Goal: Check status: Check status

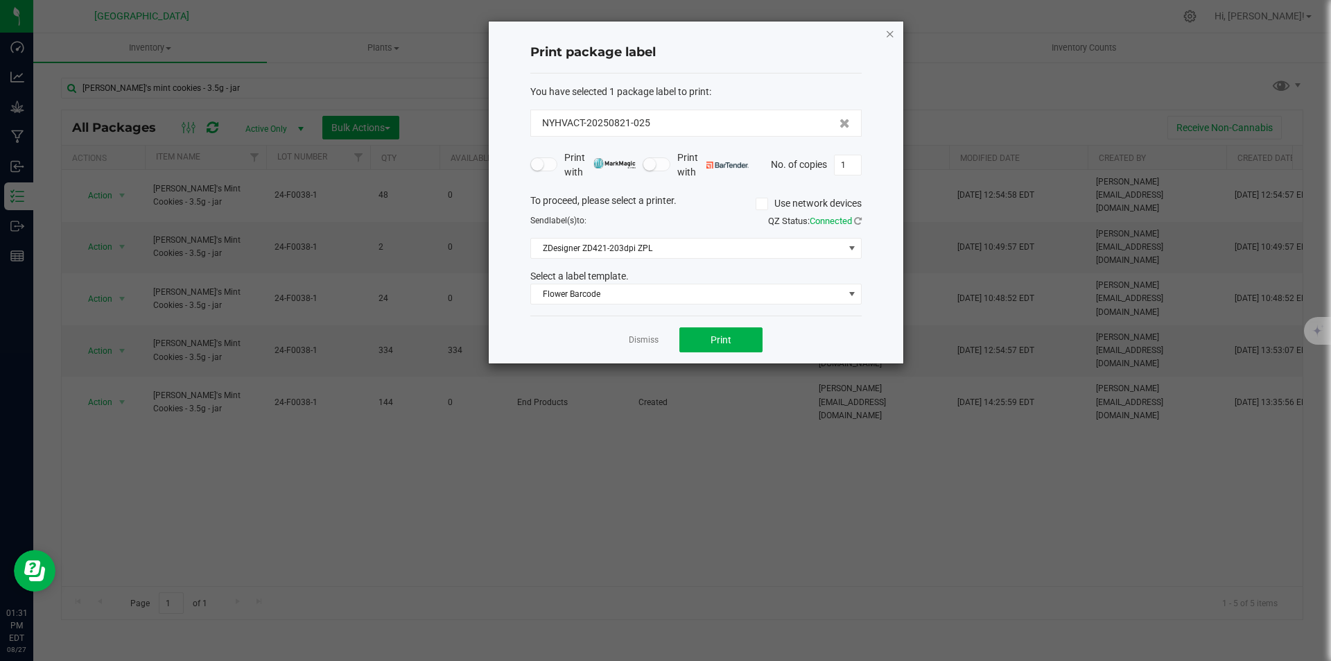
click at [887, 35] on icon "button" at bounding box center [890, 33] width 10 height 17
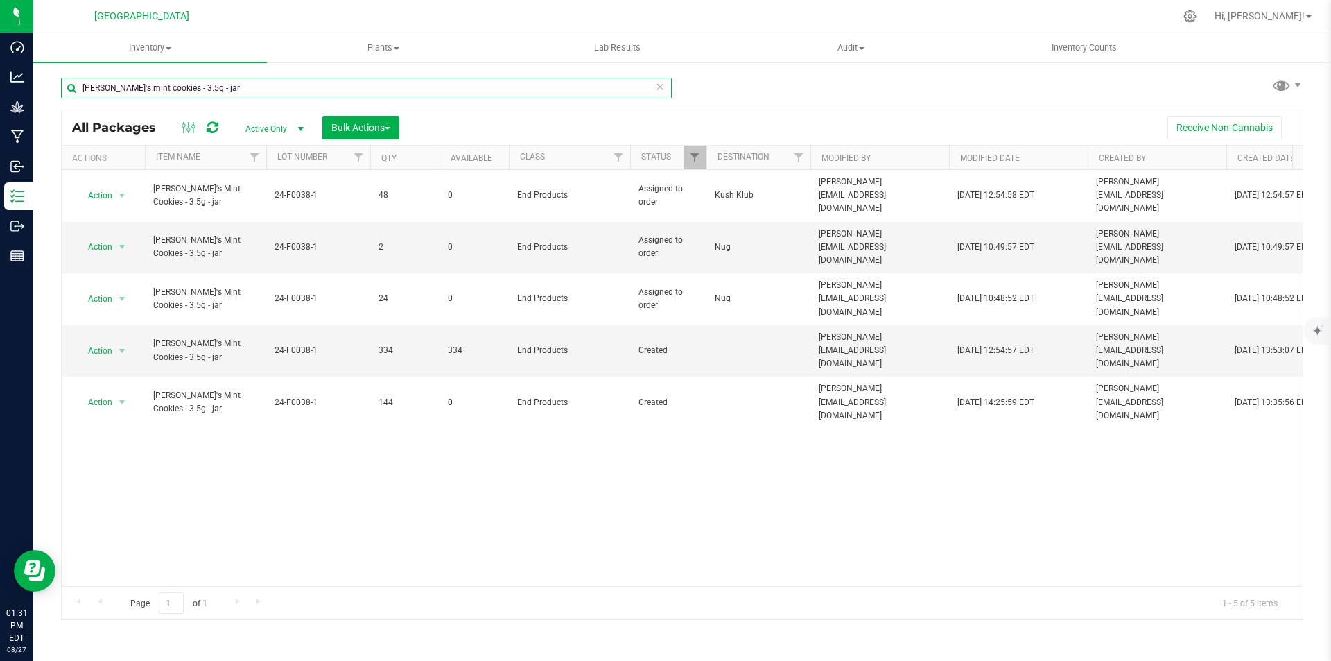
drag, startPoint x: 278, startPoint y: 80, endPoint x: 55, endPoint y: 86, distance: 222.6
click at [55, 86] on div "[PERSON_NAME]'s mint cookies - 3.5g - jar All Packages Active Only Active Only …" at bounding box center [682, 272] width 1298 height 423
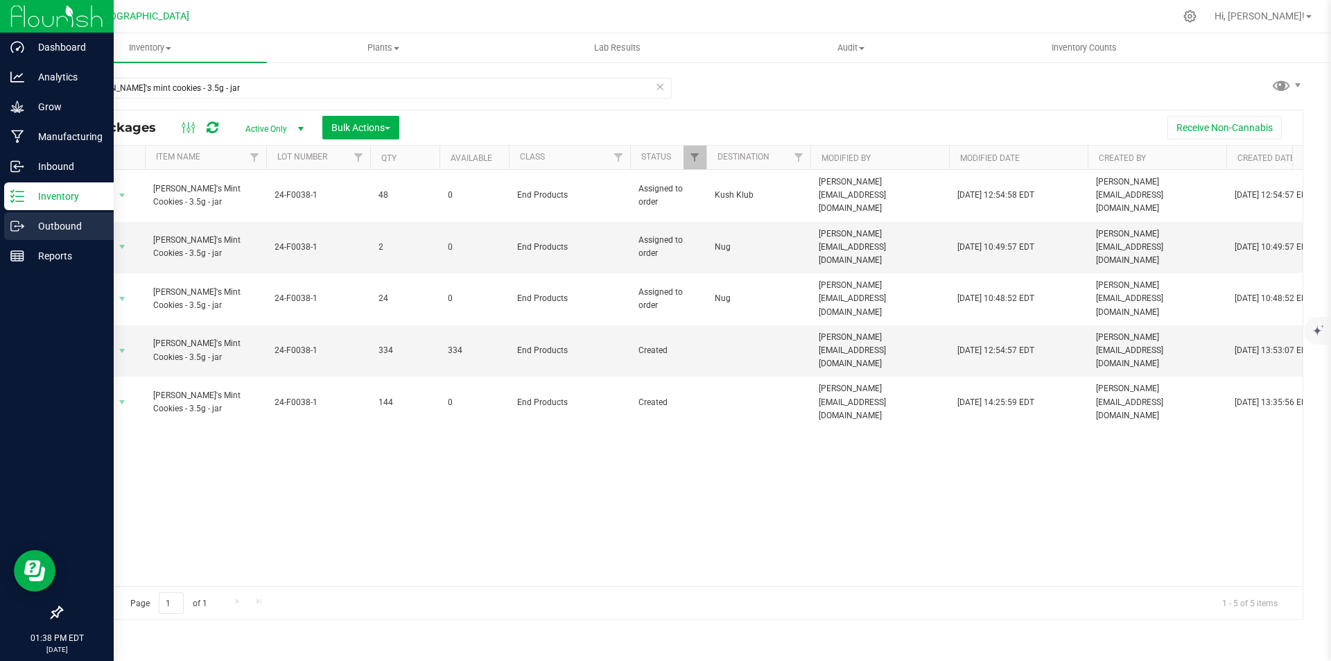
click at [14, 223] on icon at bounding box center [17, 226] width 14 height 14
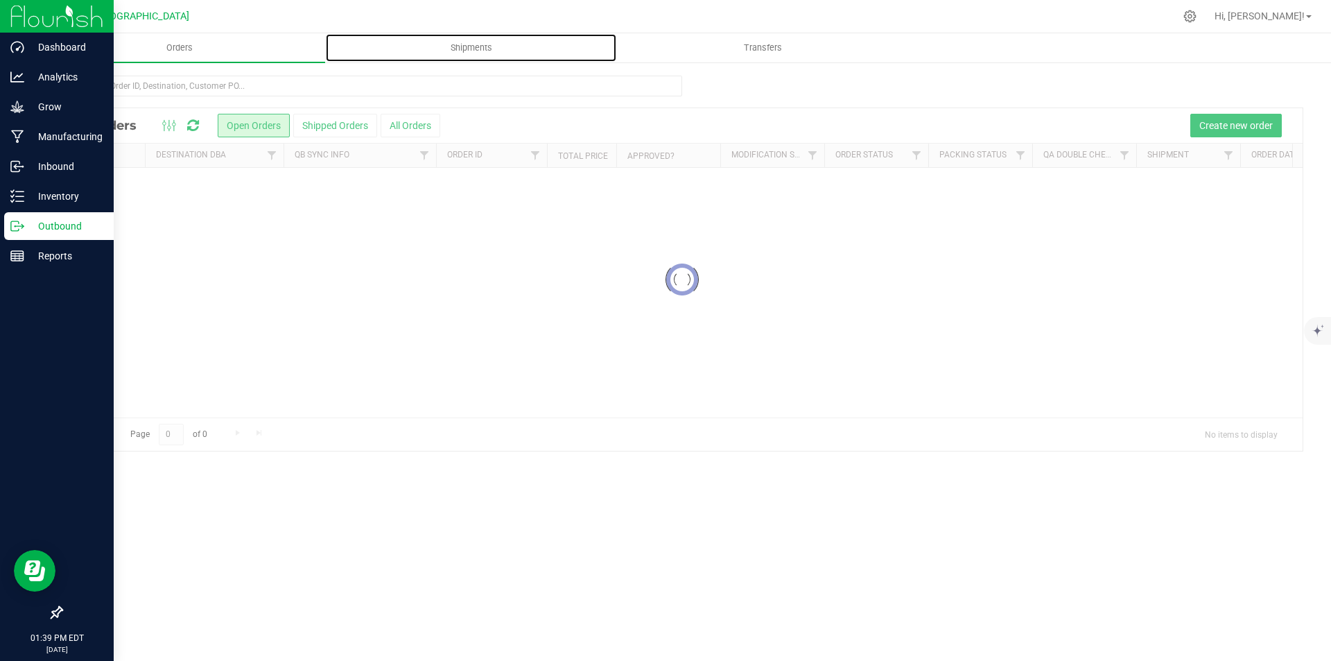
click at [471, 57] on uib-tab-heading "Shipments" at bounding box center [471, 48] width 291 height 28
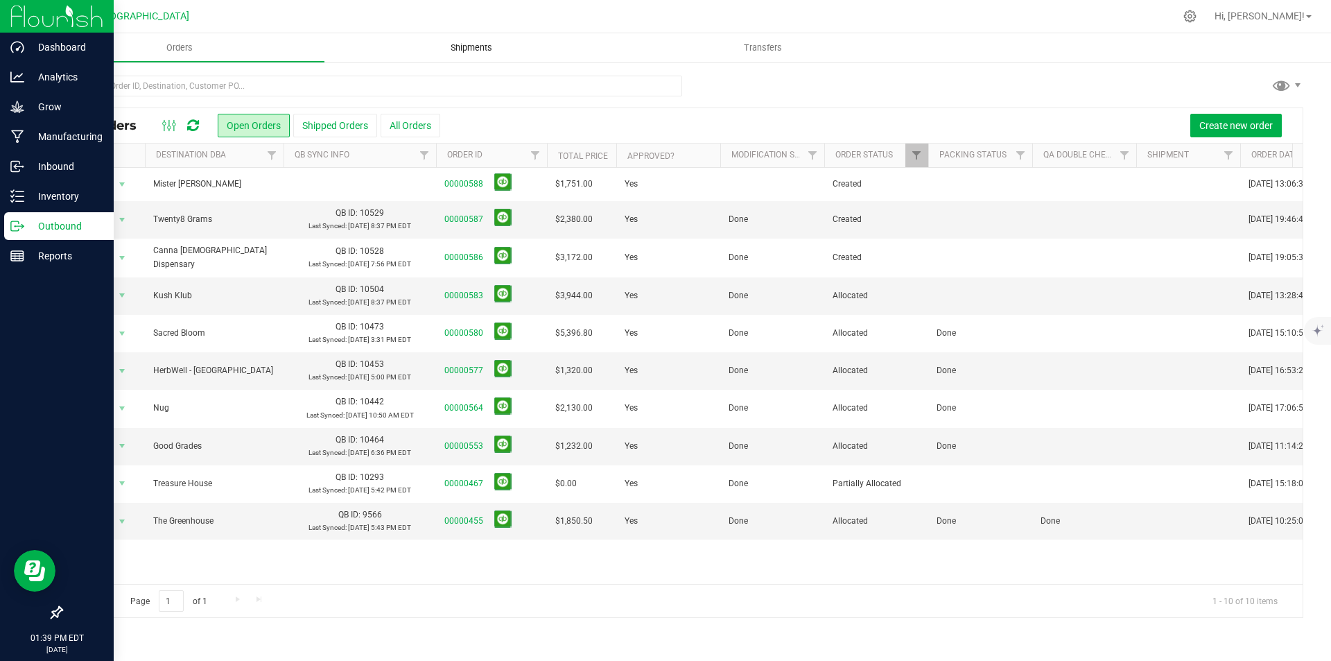
click at [502, 53] on span "Shipments" at bounding box center [471, 48] width 79 height 12
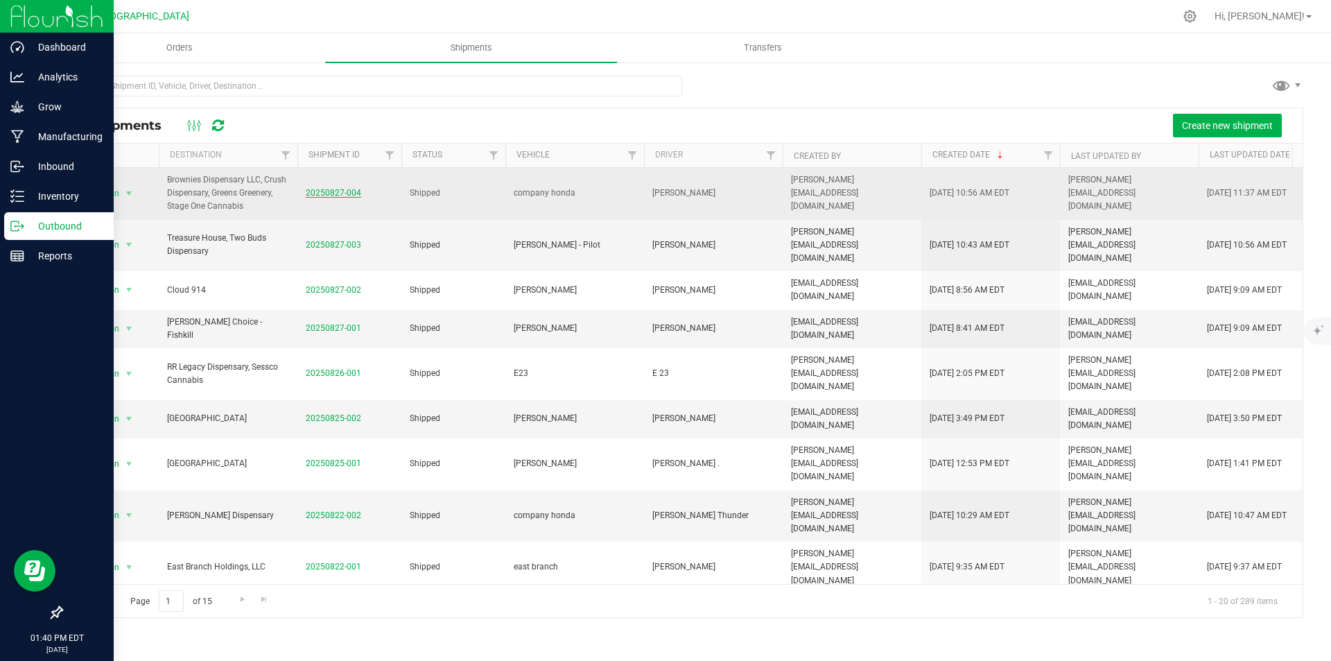
click at [342, 194] on link "20250827-004" at bounding box center [333, 193] width 55 height 10
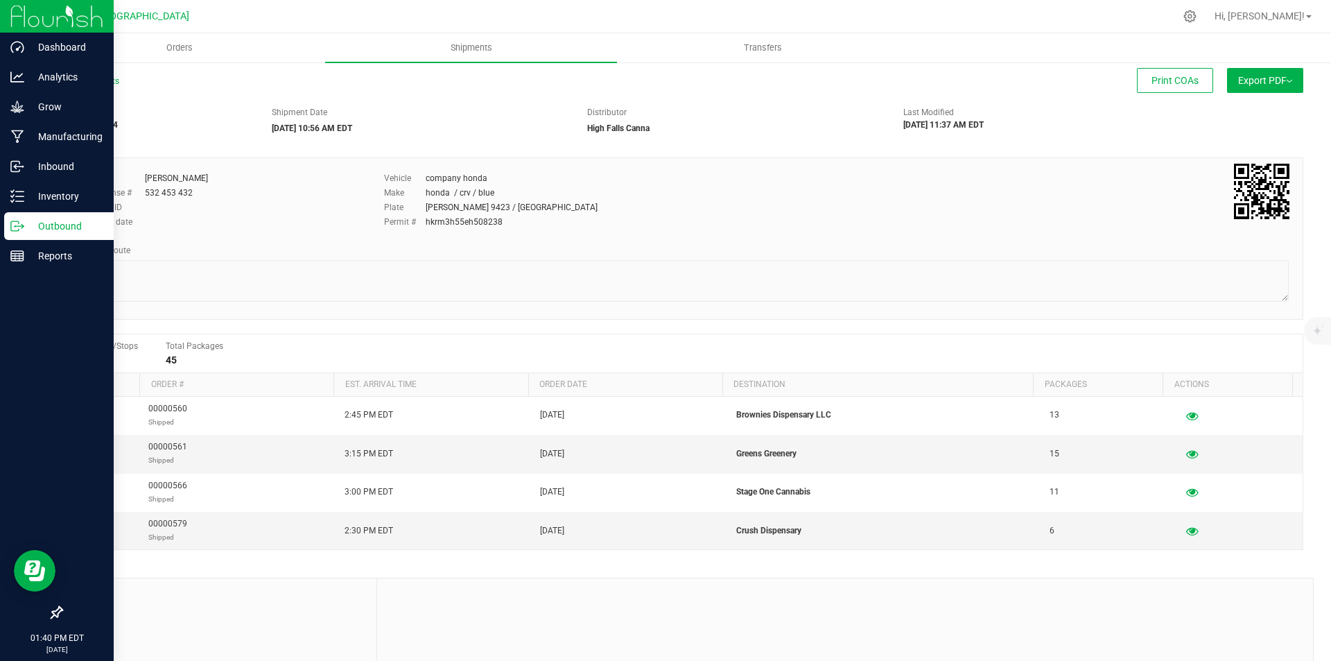
click at [1270, 80] on span "Export PDF" at bounding box center [1265, 80] width 54 height 11
click at [1254, 132] on div "Manifest by Lot" at bounding box center [1265, 132] width 128 height 10
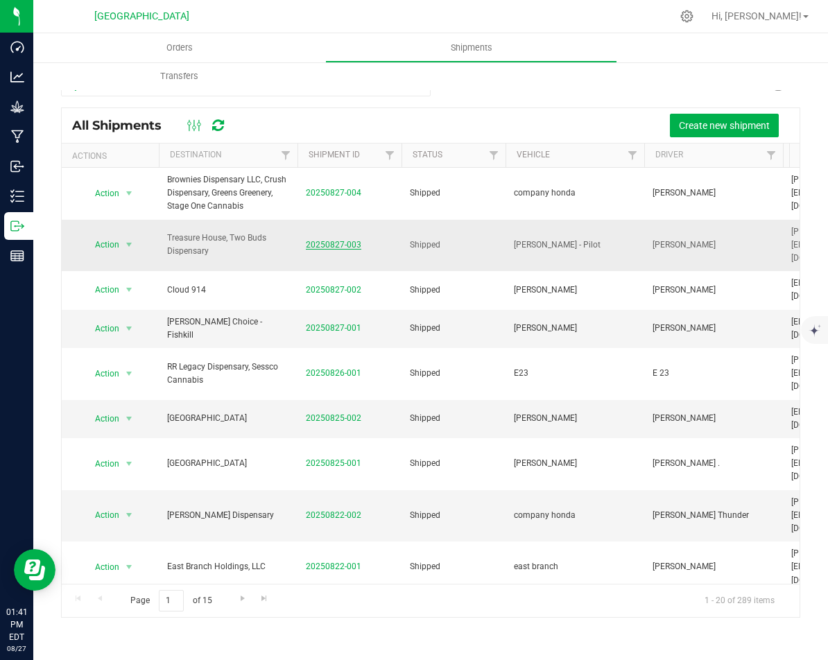
click at [336, 240] on link "20250827-003" at bounding box center [333, 245] width 55 height 10
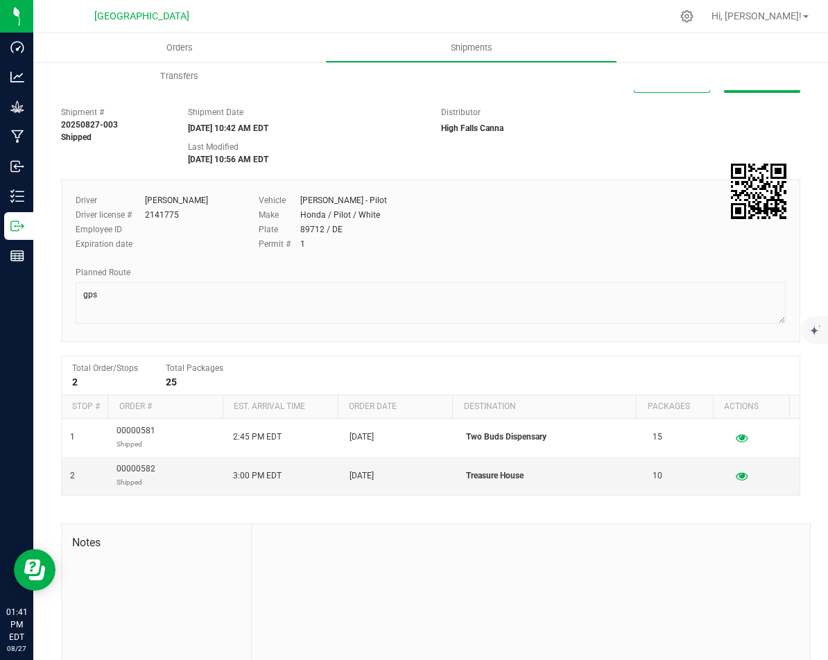
click at [754, 90] on button "Export PDF" at bounding box center [762, 80] width 76 height 25
click at [738, 124] on li "Manifest by Lot" at bounding box center [758, 131] width 140 height 21
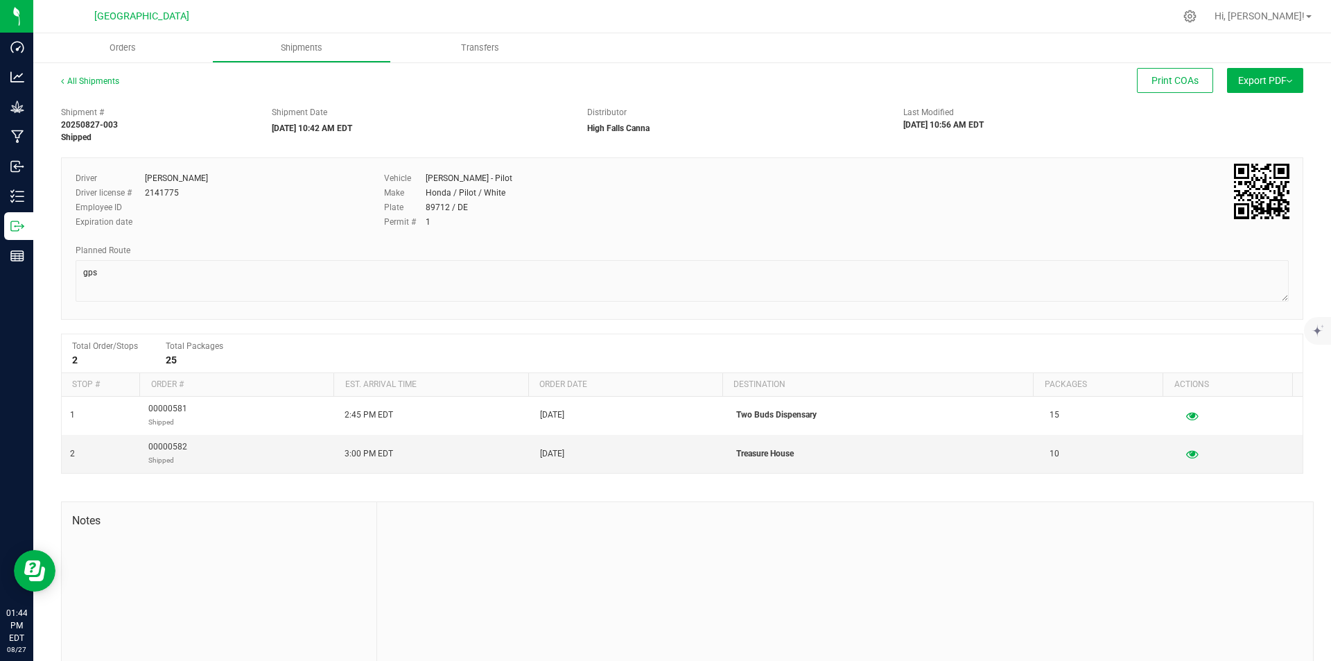
click at [79, 72] on div "All Shipments Print COAs Export PDF Manifest by Package ID Manifest by Lot Stan…" at bounding box center [682, 381] width 1298 height 641
click at [86, 73] on div "All Shipments Print COAs Export PDF Manifest by Package ID Manifest by Lot Stan…" at bounding box center [682, 381] width 1298 height 641
click at [86, 87] on div "All Shipments" at bounding box center [102, 85] width 83 height 21
click at [86, 82] on link "All Shipments" at bounding box center [90, 81] width 58 height 10
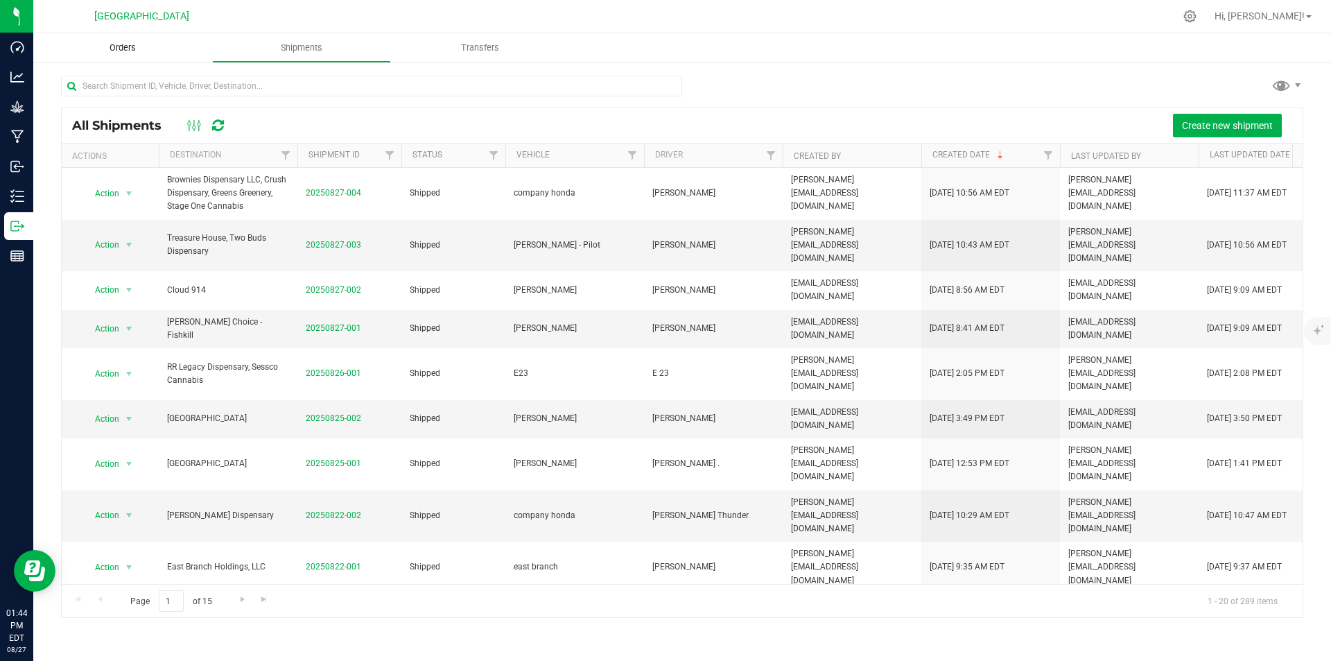
click at [132, 53] on span "Orders" at bounding box center [123, 48] width 64 height 12
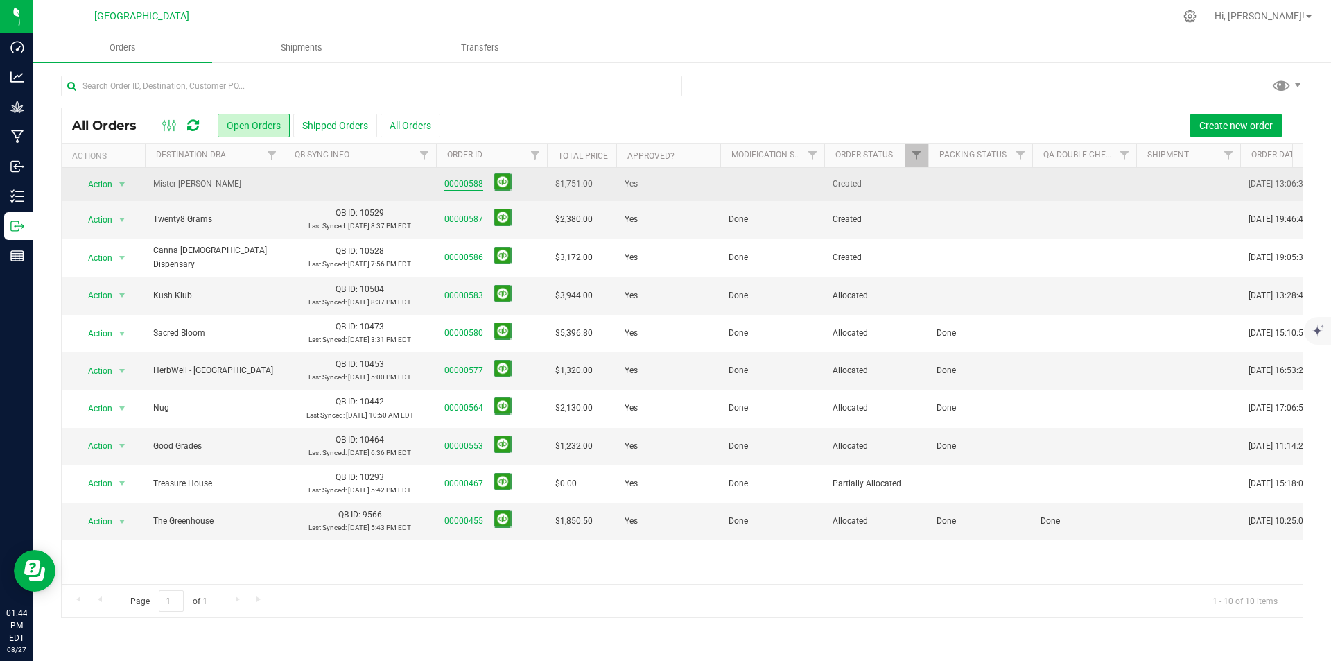
click at [471, 181] on link "00000588" at bounding box center [463, 183] width 39 height 13
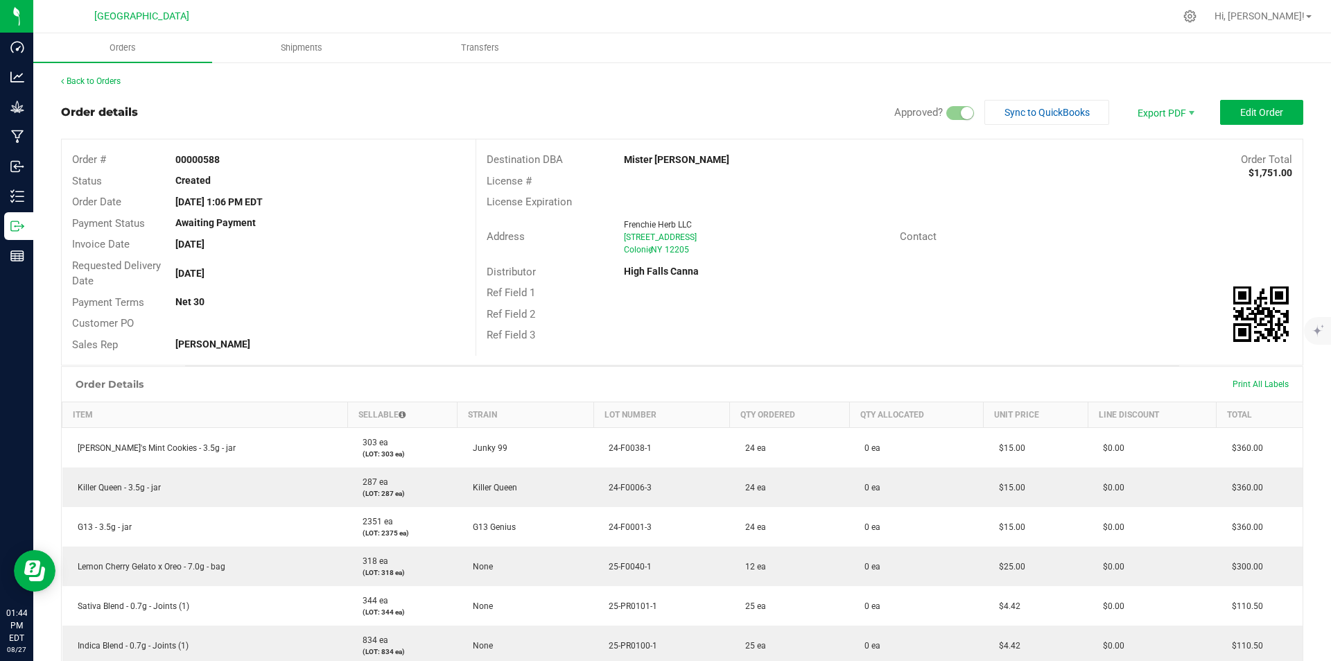
click at [116, 75] on div "Back to Orders" at bounding box center [682, 81] width 1242 height 12
click at [113, 78] on link "Back to Orders" at bounding box center [91, 81] width 60 height 10
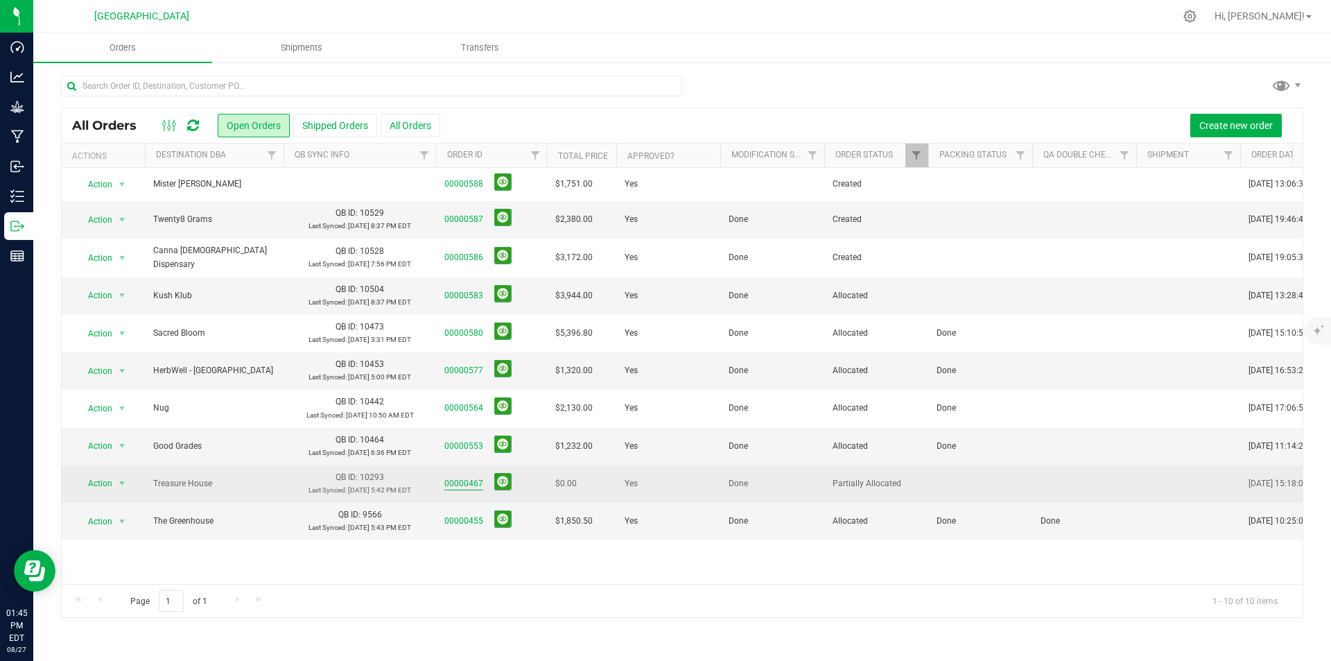
click at [451, 482] on link "00000467" at bounding box center [463, 483] width 39 height 13
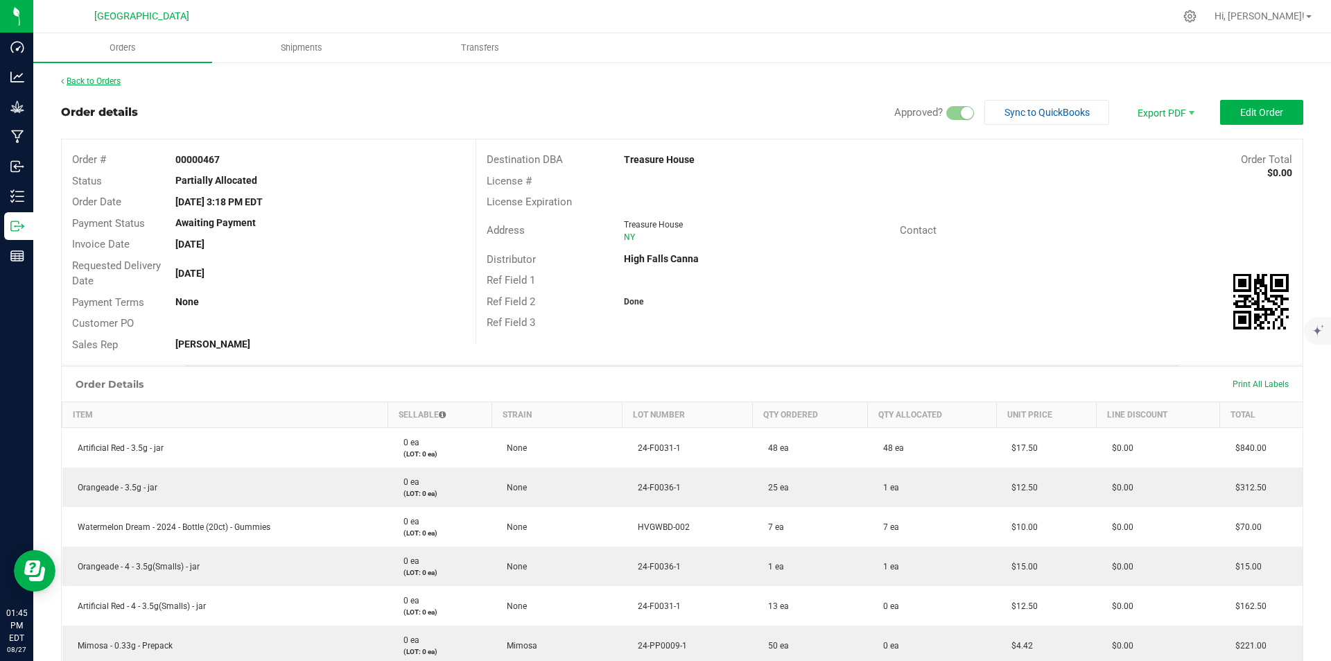
click at [99, 79] on link "Back to Orders" at bounding box center [91, 81] width 60 height 10
